Goal: Information Seeking & Learning: Learn about a topic

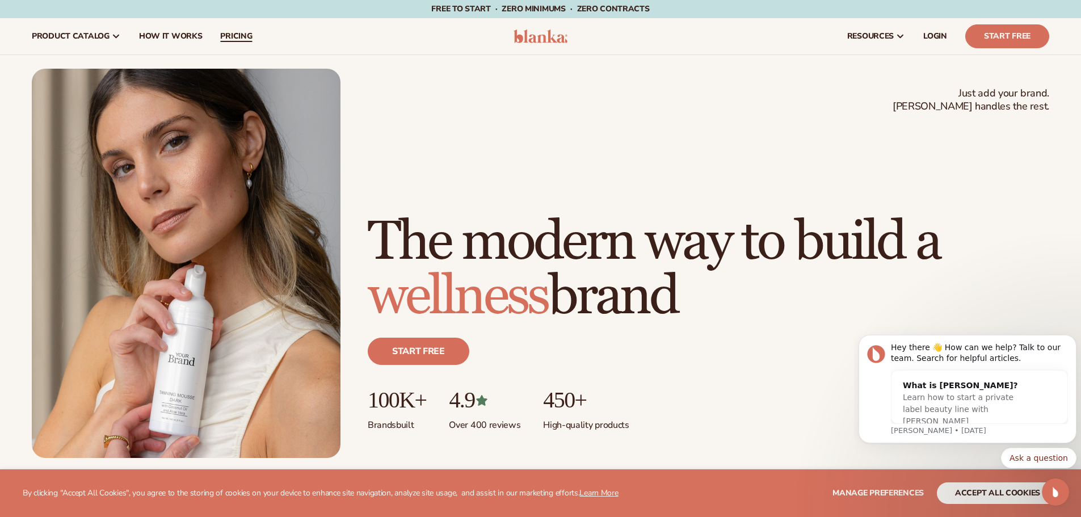
click at [238, 39] on span "pricing" at bounding box center [236, 36] width 32 height 9
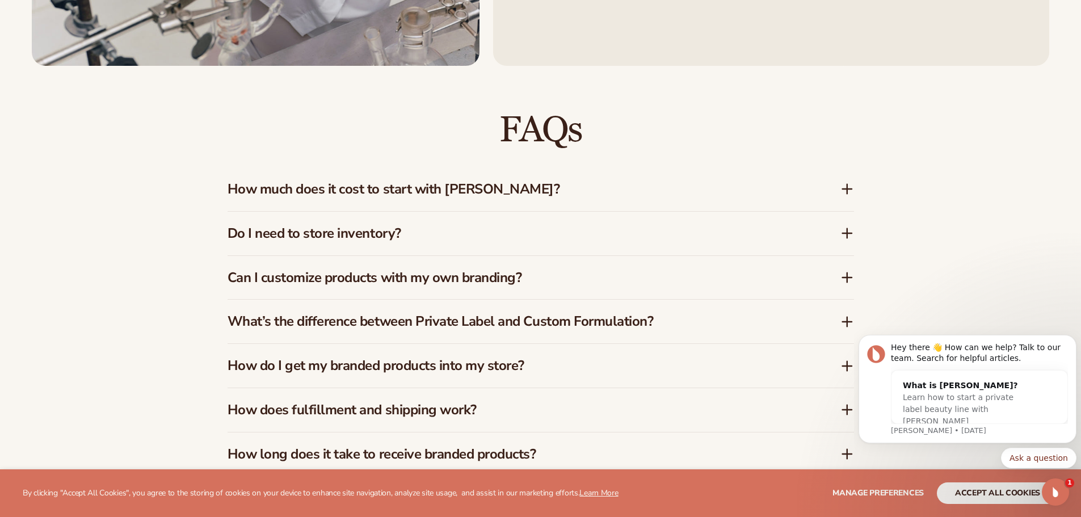
scroll to position [1808, 0]
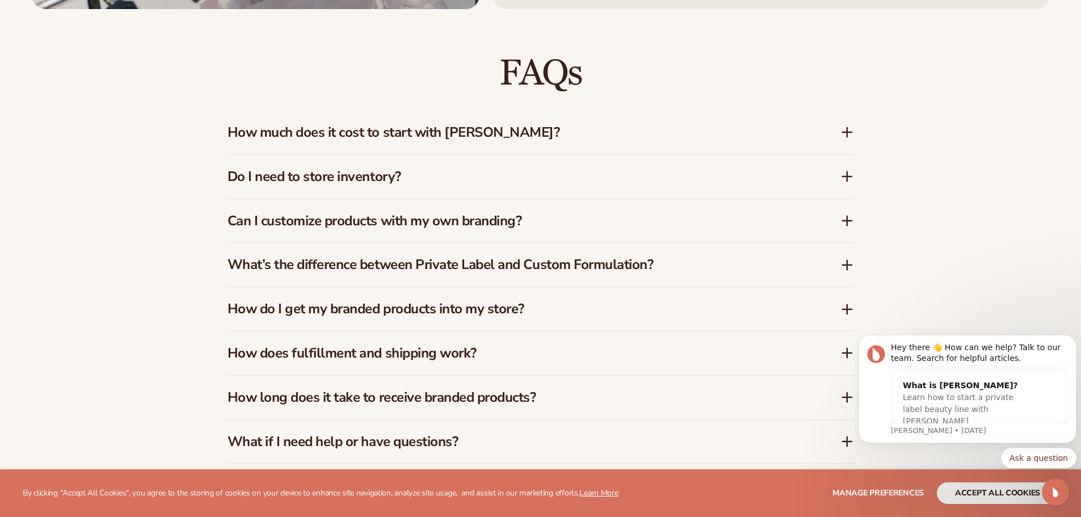
click at [848, 133] on icon at bounding box center [847, 132] width 14 height 14
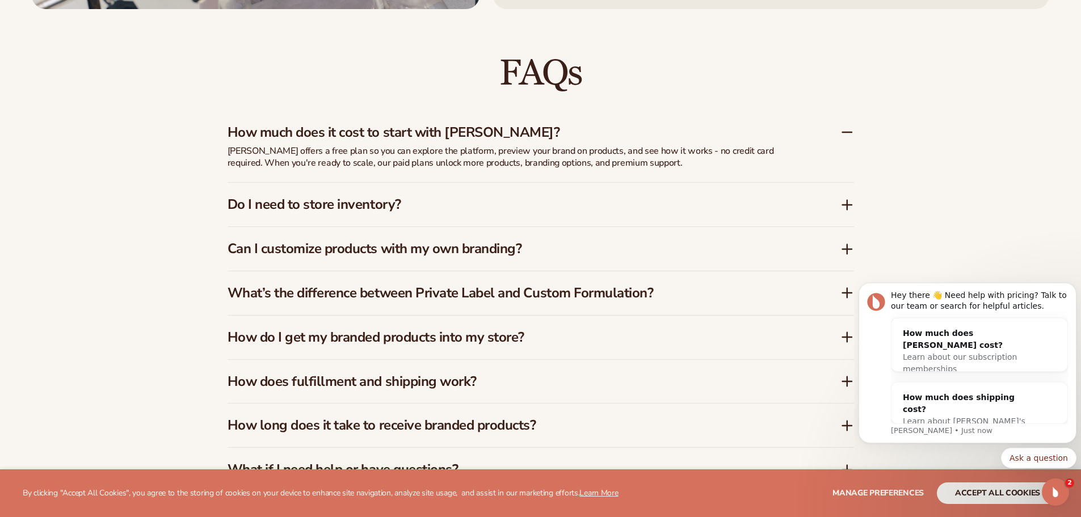
click at [847, 206] on icon at bounding box center [847, 204] width 0 height 9
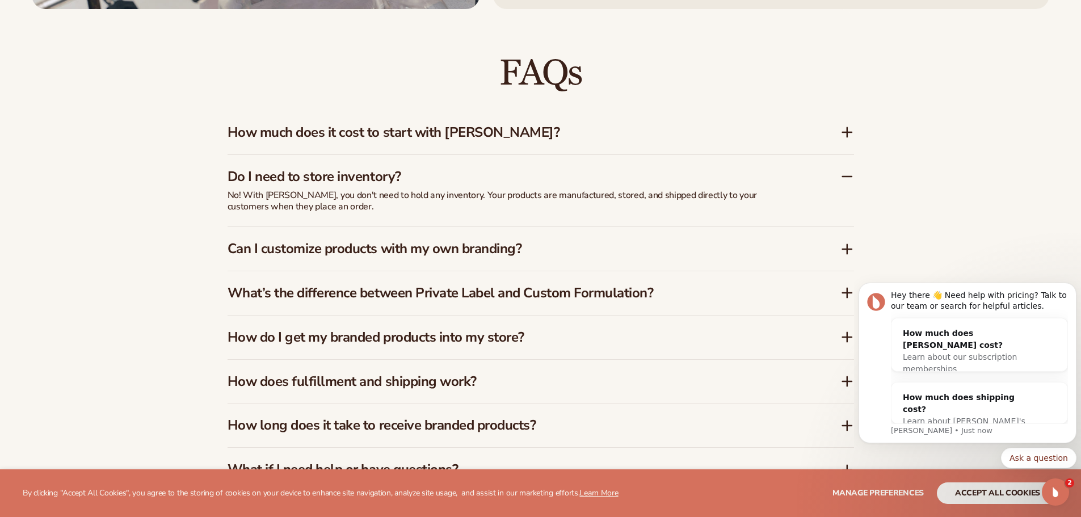
click at [849, 248] on icon at bounding box center [847, 249] width 14 height 14
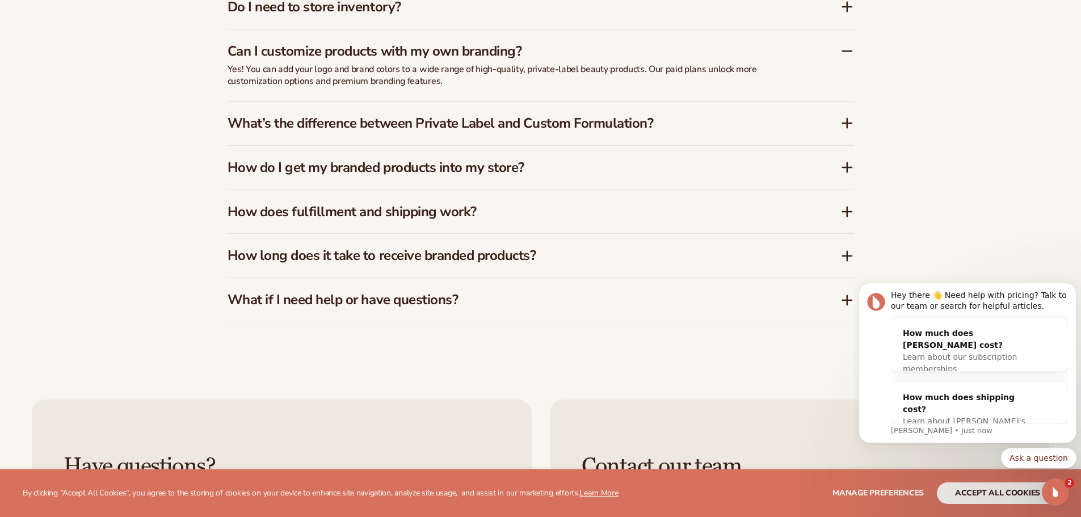
scroll to position [1979, 0]
click at [845, 171] on icon at bounding box center [847, 167] width 14 height 14
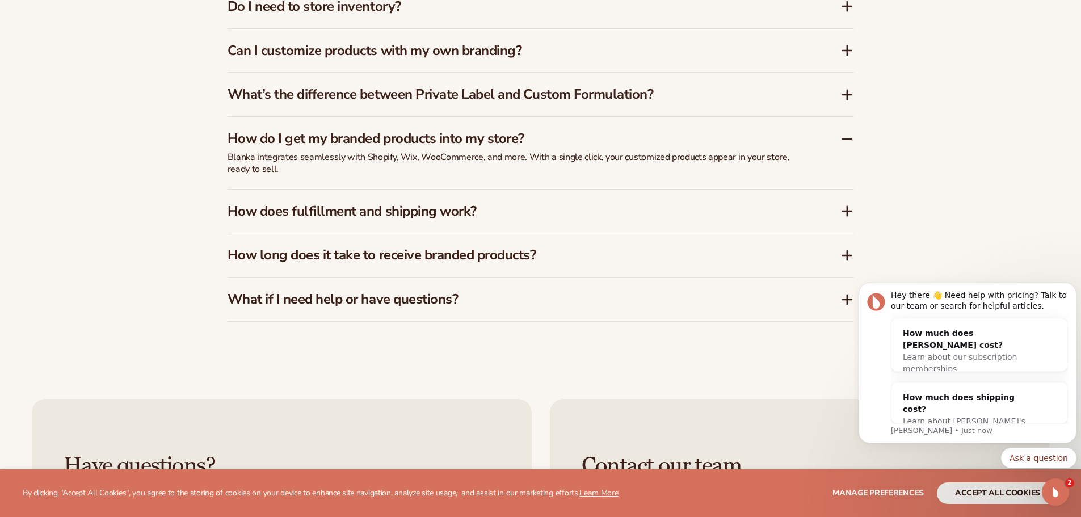
click at [847, 255] on icon at bounding box center [847, 255] width 9 height 0
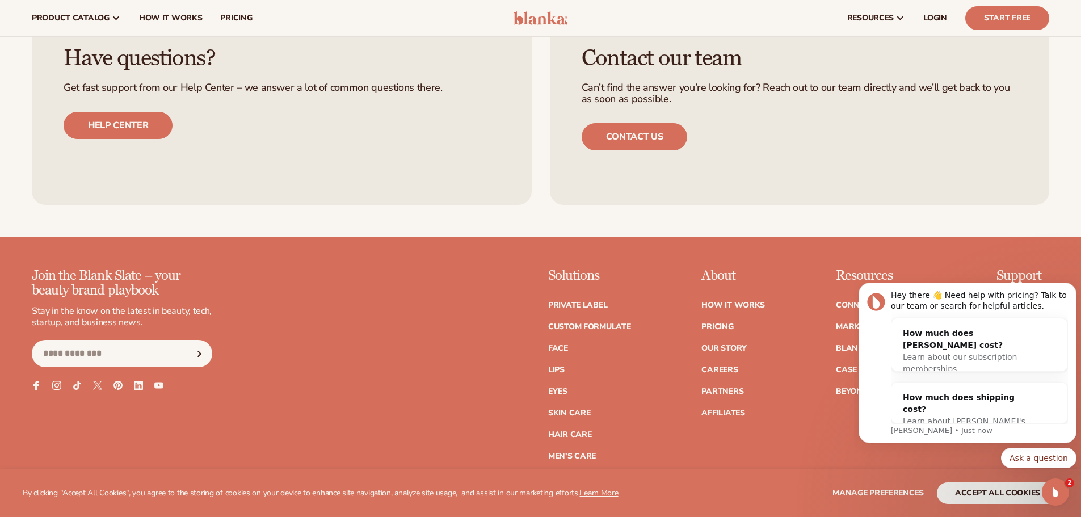
scroll to position [2224, 0]
